Goal: Transaction & Acquisition: Book appointment/travel/reservation

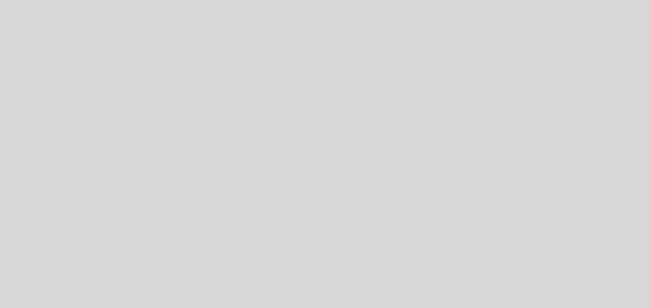
select select "es"
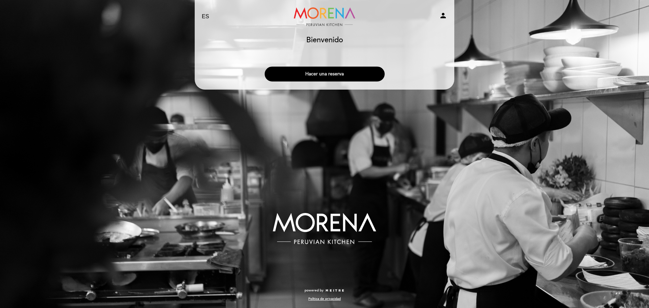
click at [332, 73] on button "Hacer una reserva" at bounding box center [325, 74] width 120 height 15
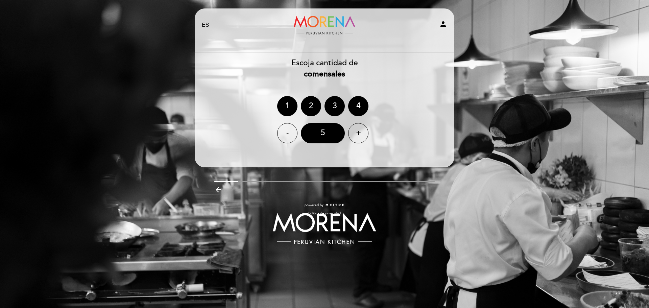
click at [314, 104] on div "2" at bounding box center [311, 106] width 20 height 20
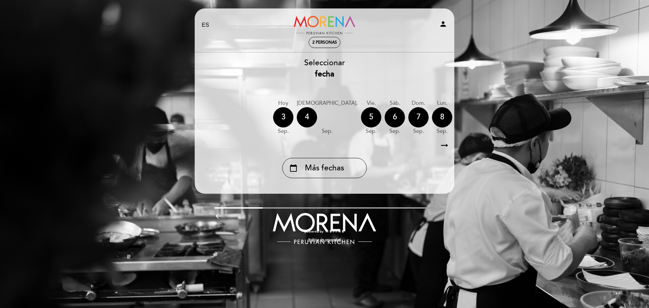
click at [446, 147] on icon "arrow_right_alt" at bounding box center [444, 145] width 10 height 15
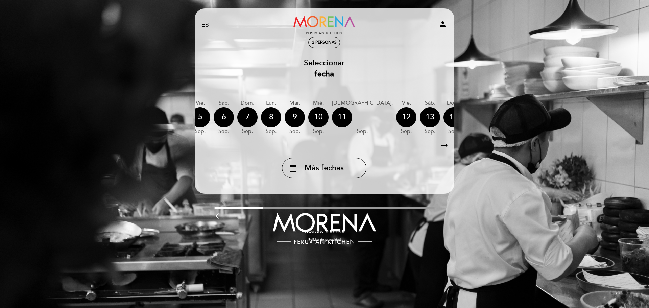
scroll to position [0, 197]
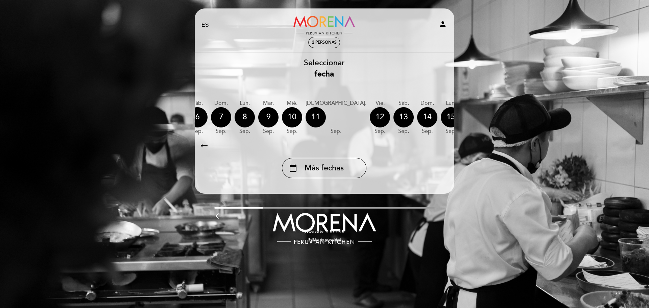
click at [370, 117] on div "12" at bounding box center [380, 117] width 20 height 20
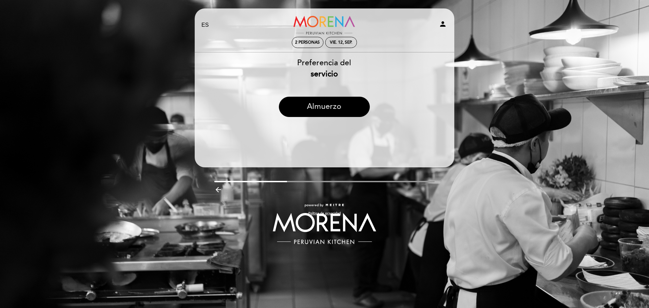
click at [364, 110] on button "Almuerzo" at bounding box center [324, 107] width 91 height 20
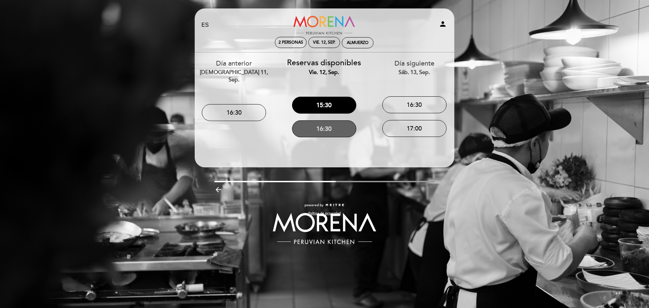
click at [330, 130] on button "16:30" at bounding box center [324, 128] width 64 height 17
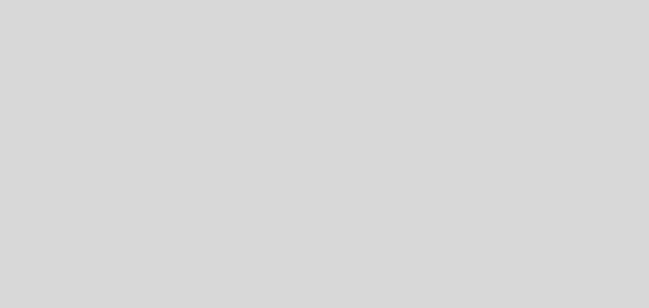
click at [339, 77] on div "Patience is the secret to good food. Powered by" at bounding box center [324, 154] width 649 height 308
select select "es"
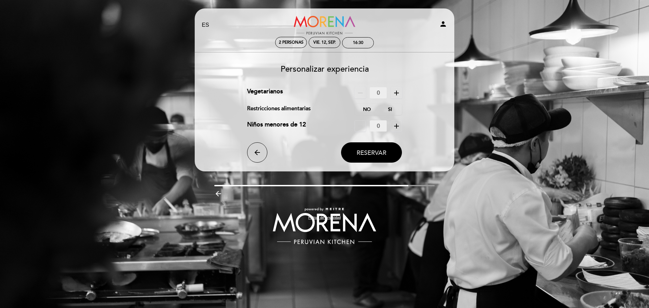
click at [367, 151] on span "Reservar" at bounding box center [371, 152] width 30 height 7
click at [372, 150] on span "Reservar" at bounding box center [371, 152] width 30 height 7
click at [366, 113] on label "No" at bounding box center [367, 109] width 24 height 11
click at [389, 108] on label "Si" at bounding box center [390, 109] width 24 height 11
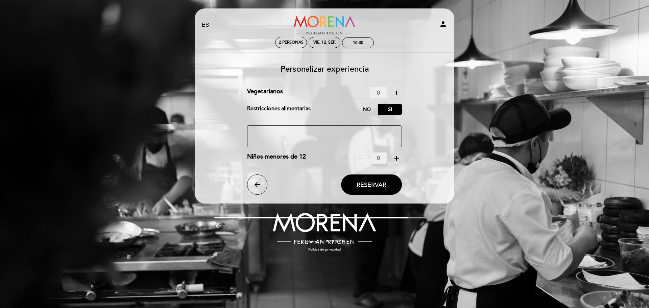
click at [343, 138] on textarea at bounding box center [324, 136] width 155 height 22
type textarea "mariscos y nada picante"
click at [369, 182] on span "Reservar" at bounding box center [371, 184] width 30 height 7
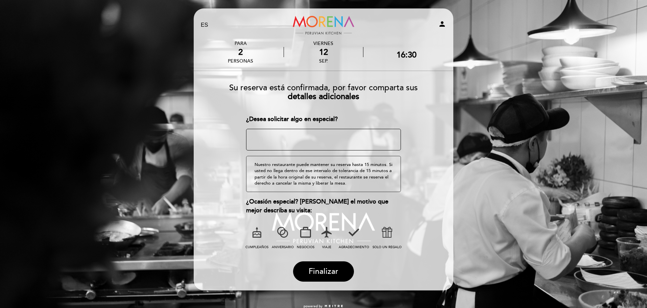
click at [326, 235] on icon at bounding box center [327, 232] width 18 height 18
click at [324, 273] on span "Finalizar" at bounding box center [323, 271] width 30 height 9
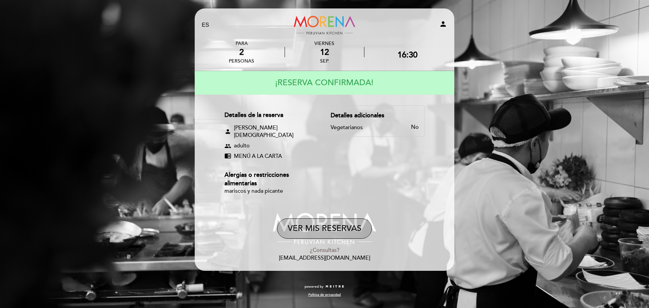
click at [326, 224] on button "VER MIS RESERVAS" at bounding box center [324, 228] width 95 height 20
select select "es"
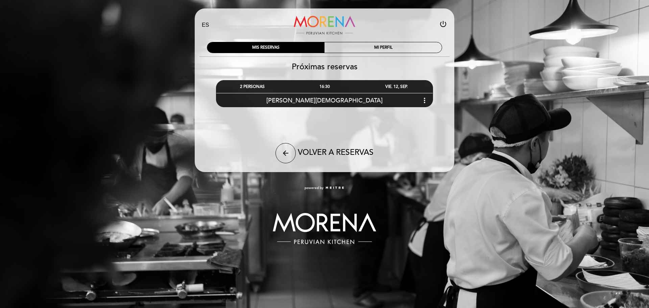
click at [405, 192] on div "powered by" at bounding box center [325, 190] width 270 height 11
click at [445, 25] on icon "power_settings_new" at bounding box center [443, 24] width 8 height 8
select select "es"
